Goal: Find specific page/section: Find specific page/section

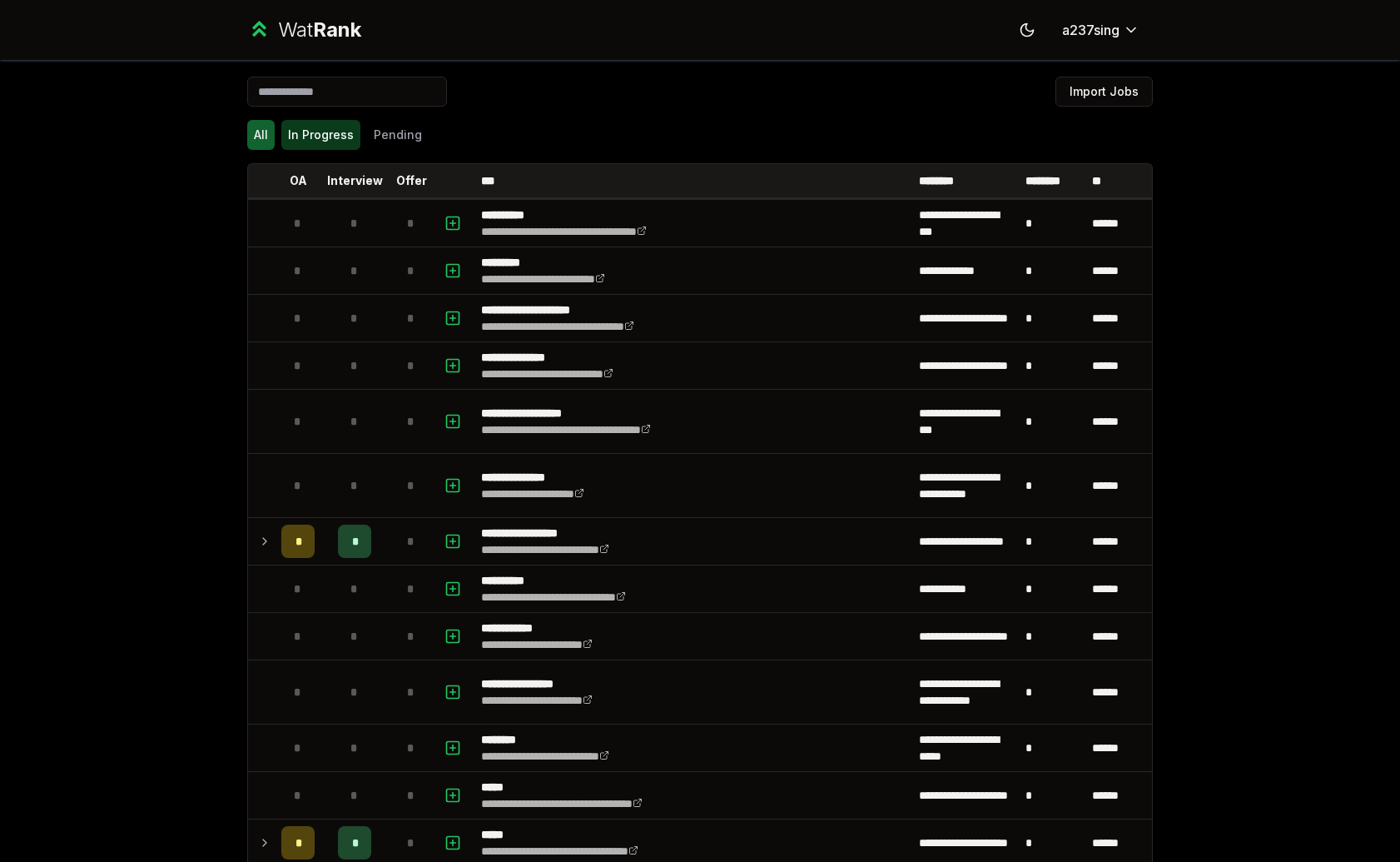
click at [329, 125] on button "In Progress" at bounding box center [321, 134] width 79 height 30
click at [310, 120] on button "In Progress" at bounding box center [321, 134] width 79 height 30
